Goal: Information Seeking & Learning: Learn about a topic

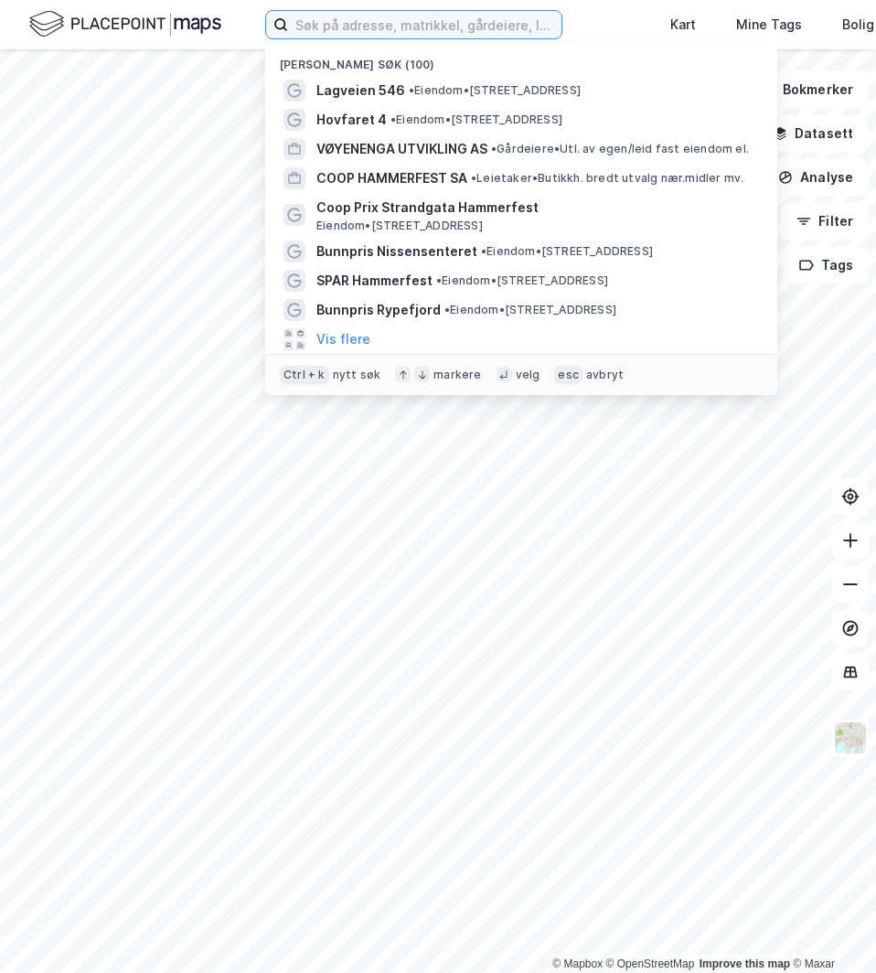
click at [381, 35] on input at bounding box center [424, 24] width 273 height 27
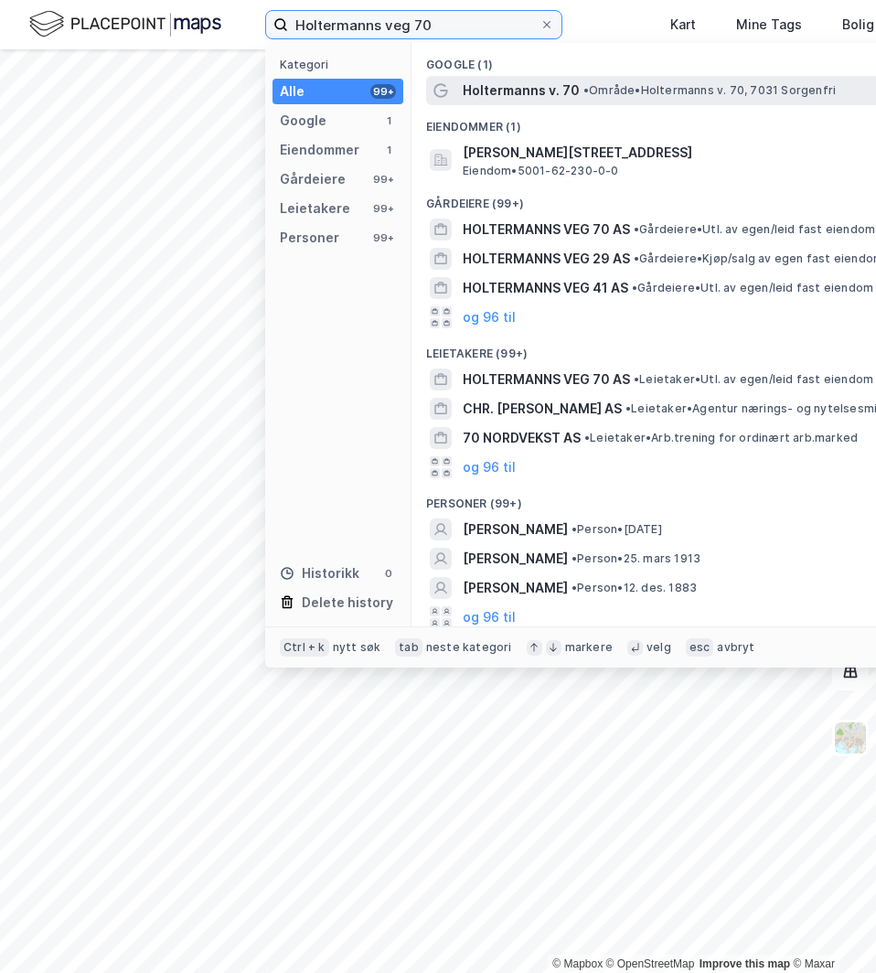
type input "Holtermanns veg 70"
click at [659, 94] on span "• Område • [STREET_ADDRESS]" at bounding box center [710, 90] width 252 height 15
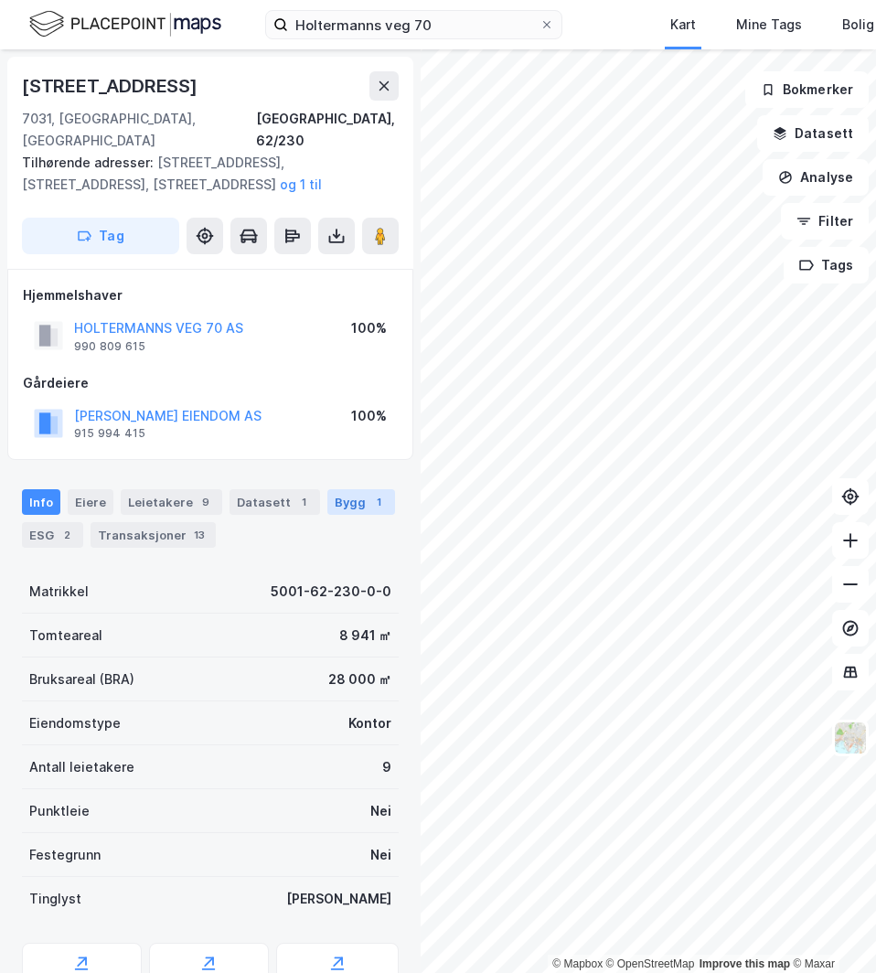
click at [337, 489] on div "Bygg 1" at bounding box center [361, 502] width 68 height 26
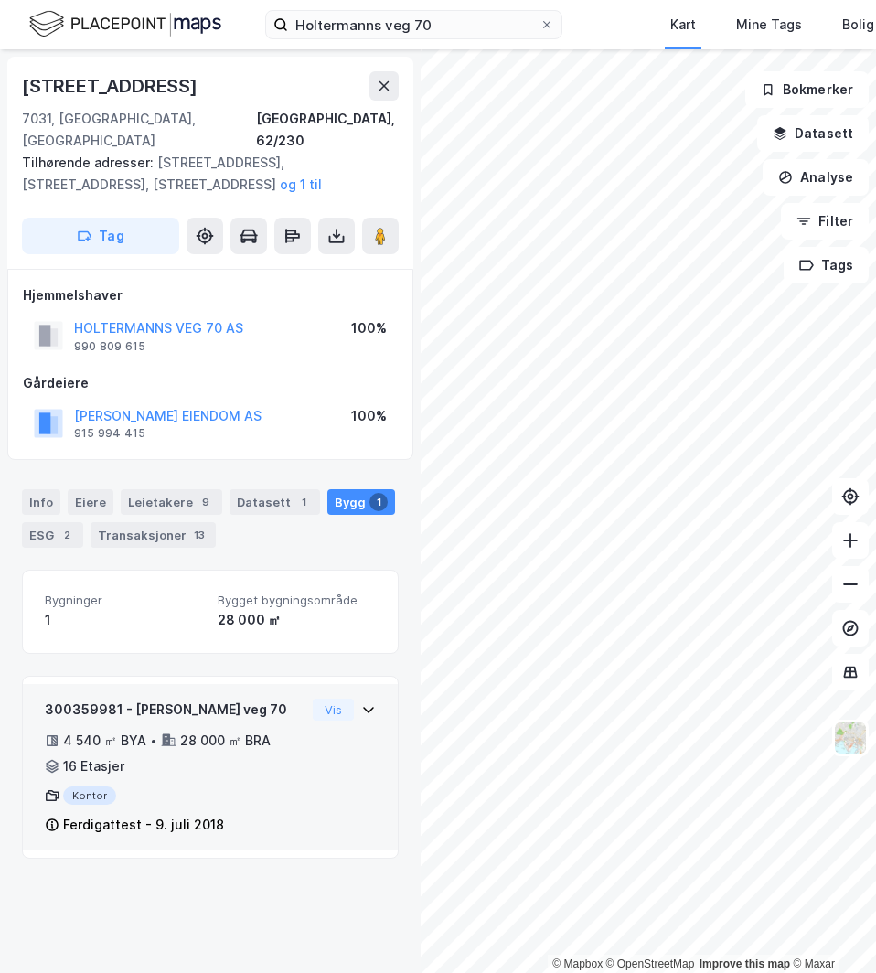
click at [329, 702] on div "300359981 - Holtermanns veg 70 4 540 ㎡ BYA • 28 000 ㎡ BRA • 16 Etasjer Kontor F…" at bounding box center [210, 775] width 331 height 152
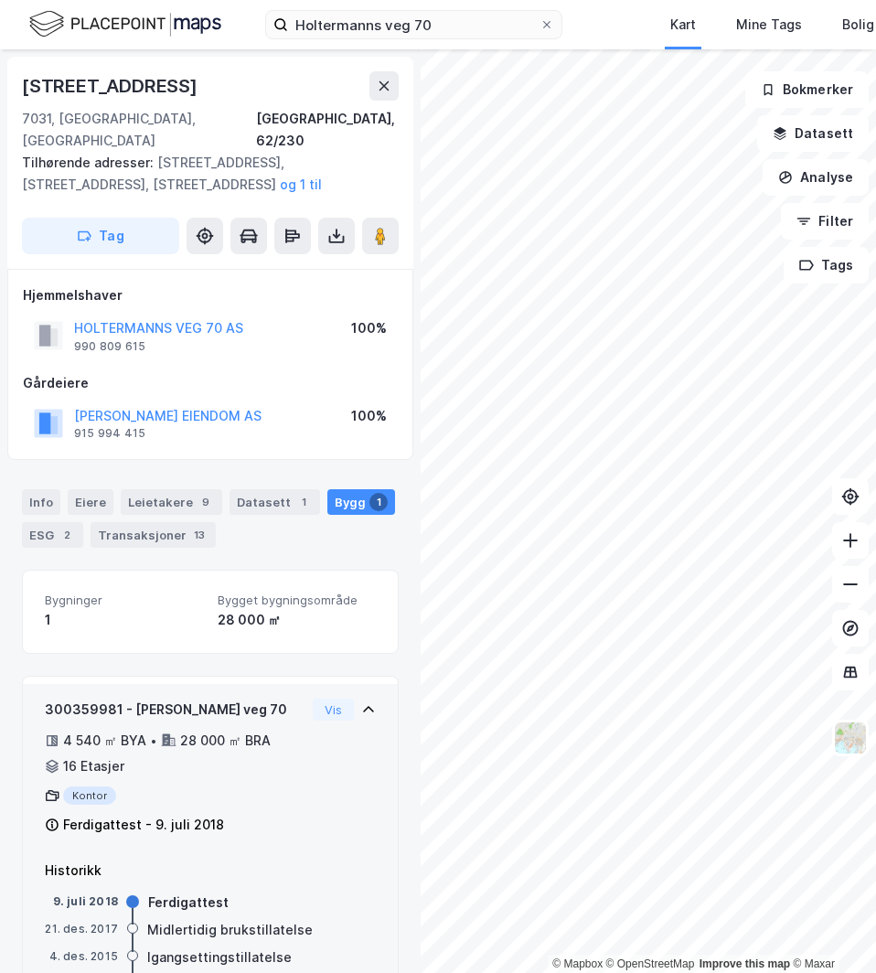
click at [344, 699] on div "Vis" at bounding box center [344, 710] width 63 height 22
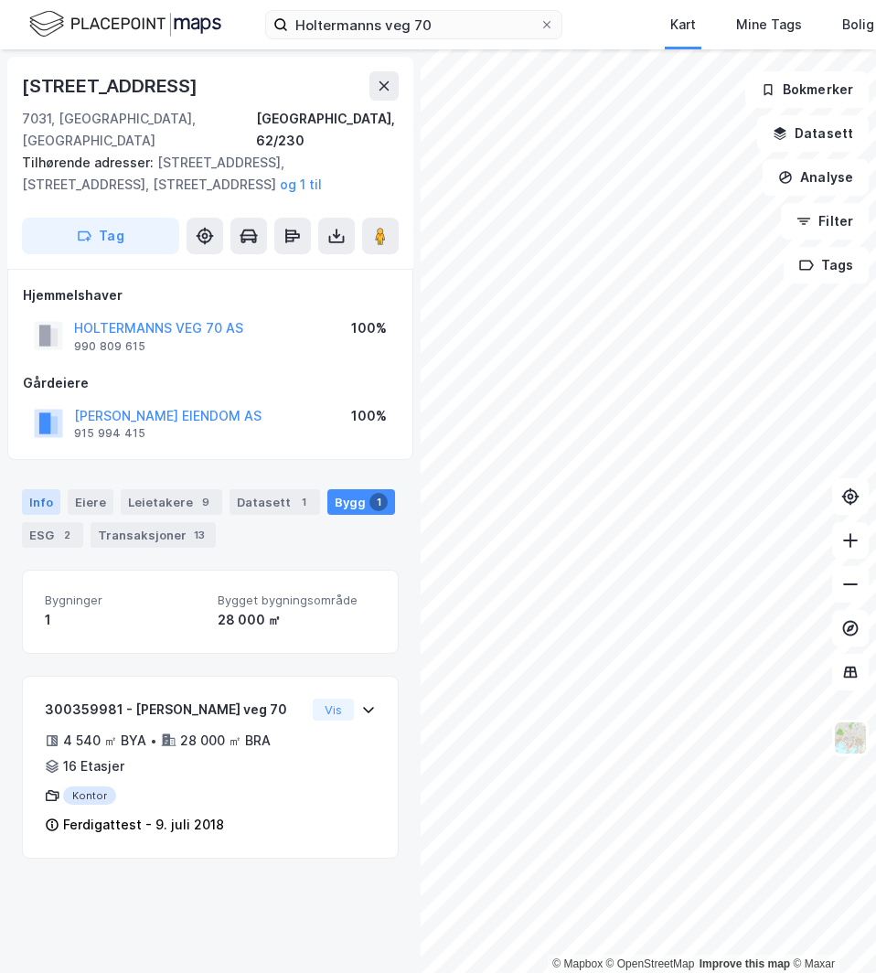
click at [46, 489] on div "Info" at bounding box center [41, 502] width 38 height 26
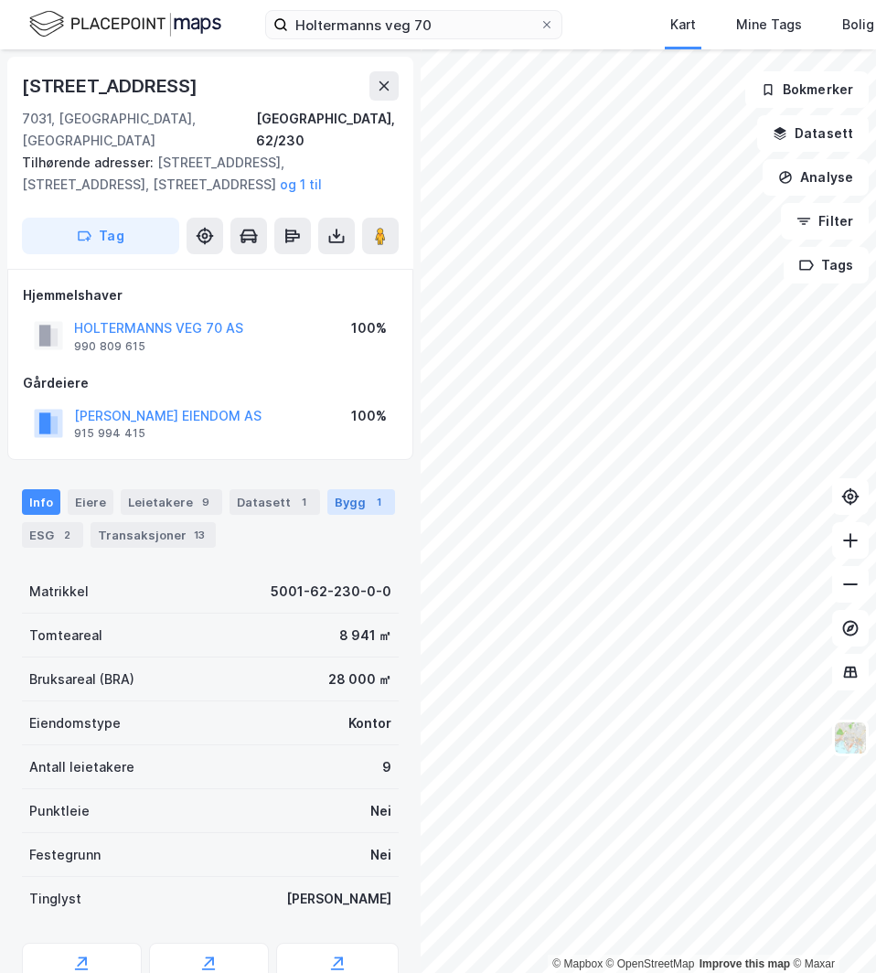
click at [346, 489] on div "Bygg 1" at bounding box center [361, 502] width 68 height 26
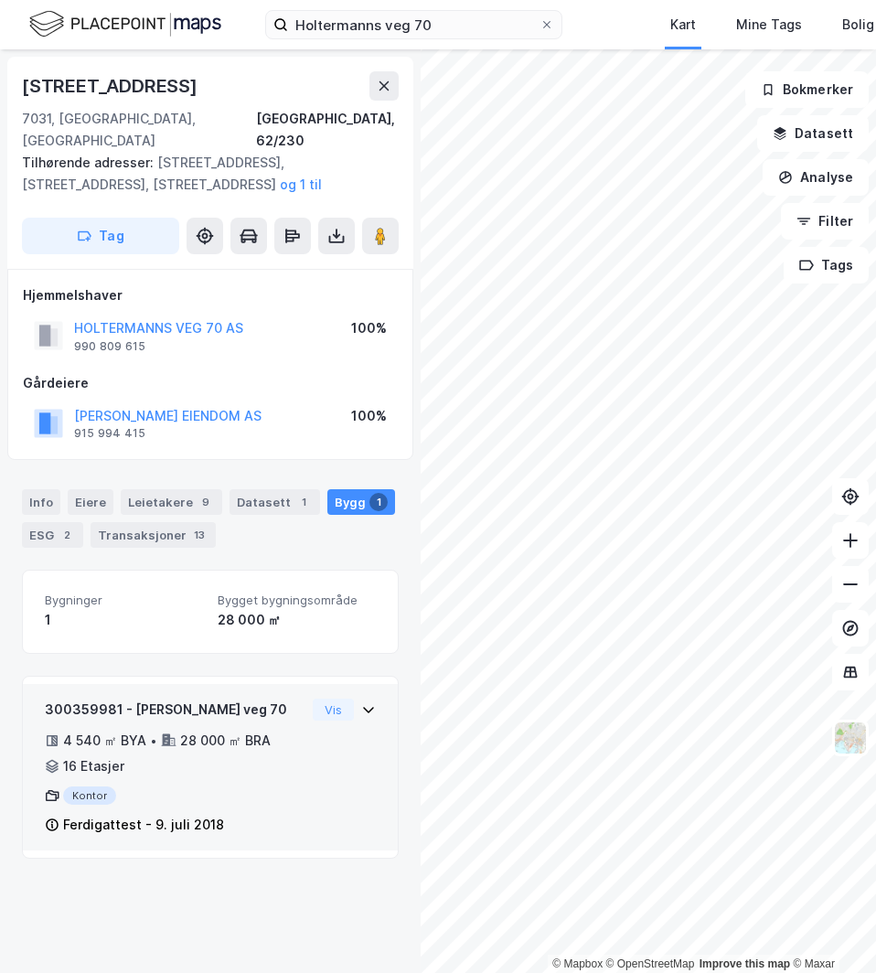
click at [346, 712] on div "300359981 - Holtermanns veg 70 4 540 ㎡ BYA • 28 000 ㎡ BRA • 16 Etasjer Kontor F…" at bounding box center [210, 775] width 331 height 152
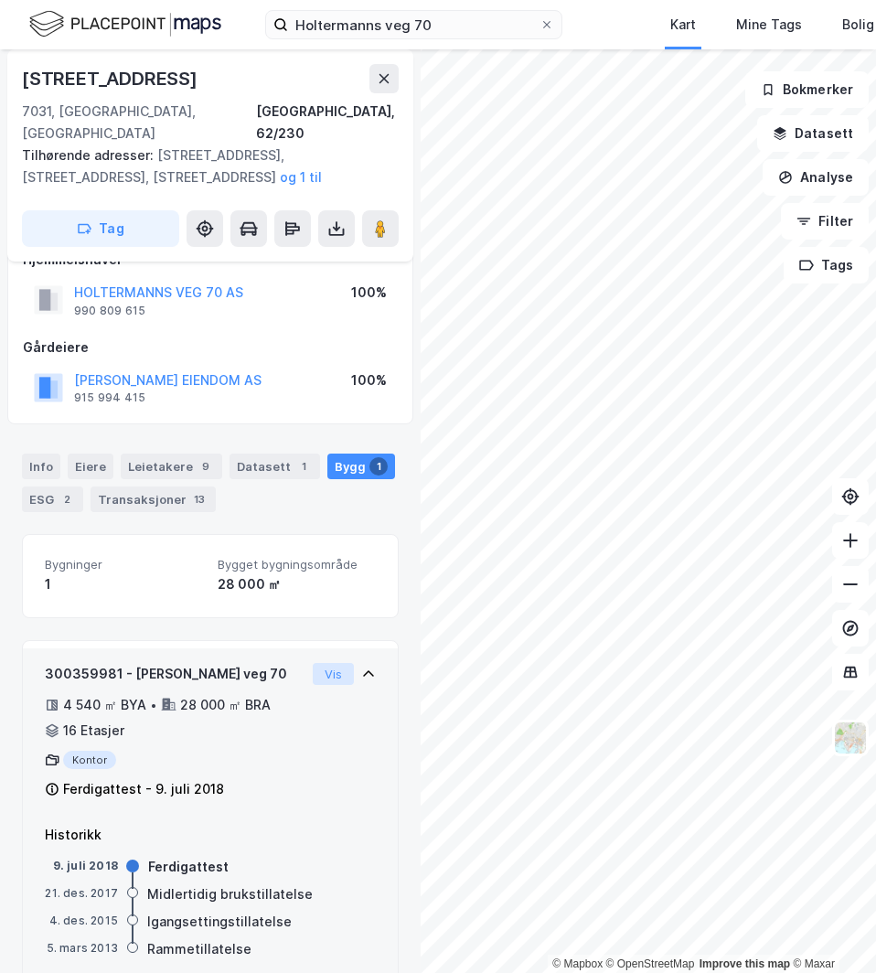
scroll to position [53, 0]
